Goal: Task Accomplishment & Management: Manage account settings

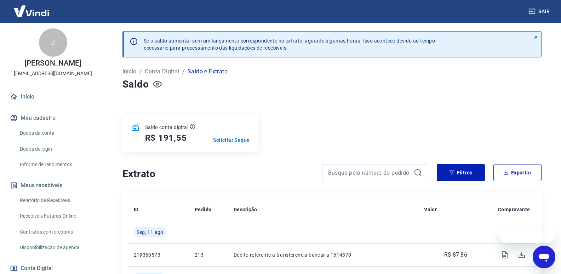
click at [158, 84] on icon "button" at bounding box center [157, 84] width 3 height 3
click at [156, 84] on icon "button" at bounding box center [157, 84] width 9 height 7
click at [235, 139] on p "Solicitar Saque" at bounding box center [231, 139] width 37 height 7
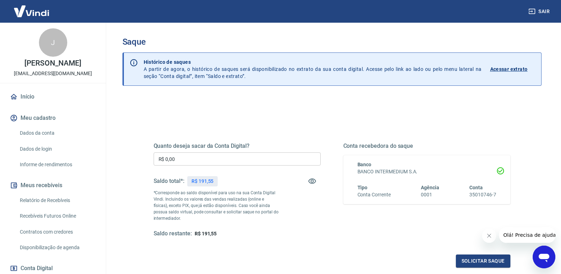
click at [186, 165] on input "R$ 0,00" at bounding box center [237, 158] width 167 height 13
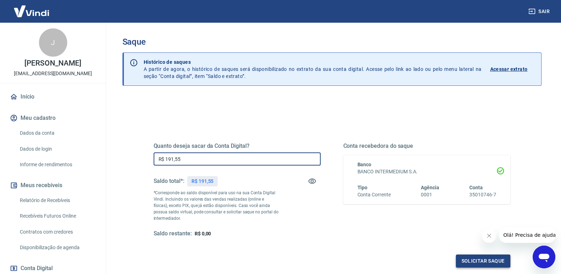
type input "R$ 191,55"
click at [481, 260] on button "Solicitar saque" at bounding box center [483, 260] width 55 height 13
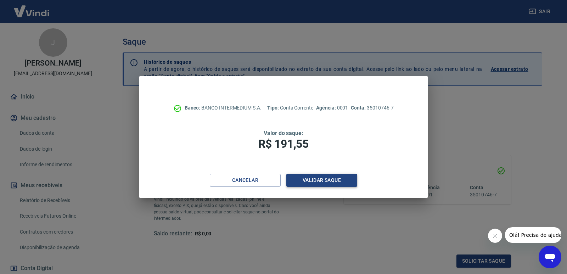
click at [318, 181] on button "Validar saque" at bounding box center [321, 180] width 71 height 13
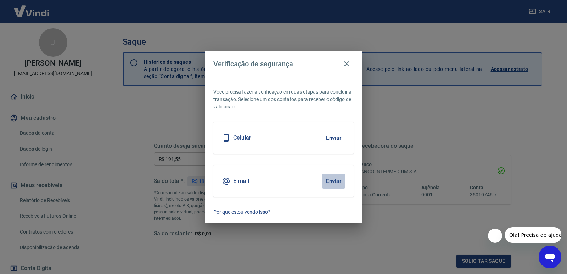
click at [334, 182] on button "Enviar" at bounding box center [333, 181] width 23 height 15
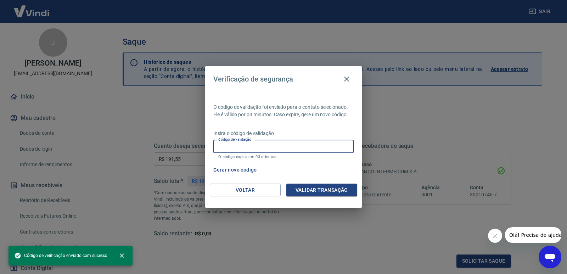
drag, startPoint x: 242, startPoint y: 144, endPoint x: 246, endPoint y: 131, distance: 13.8
click at [240, 142] on div "Código de validação Código de validação O código expira em 03 minutos." at bounding box center [283, 149] width 140 height 19
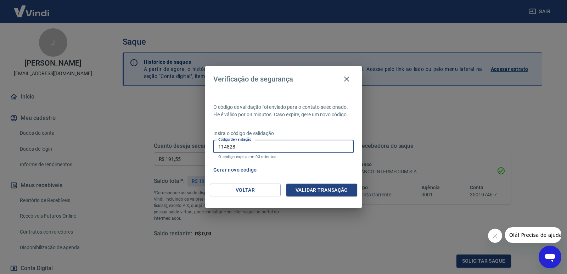
type input "114828"
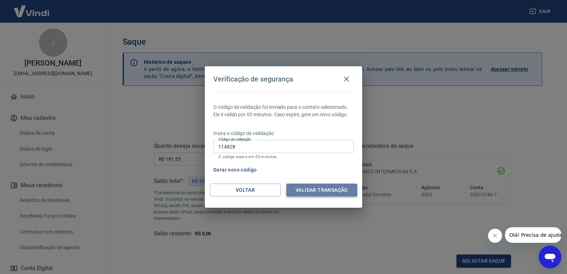
click at [332, 189] on button "Validar transação" at bounding box center [321, 189] width 71 height 13
